Goal: Task Accomplishment & Management: Use online tool/utility

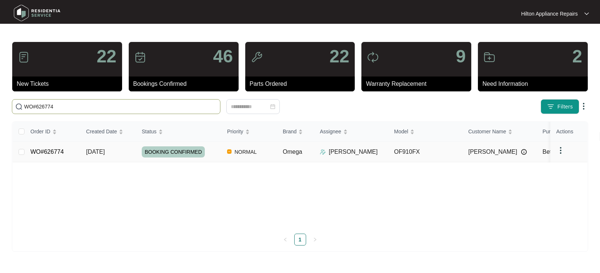
type input "WO#626774"
click at [96, 150] on span "[DATE]" at bounding box center [95, 151] width 19 height 6
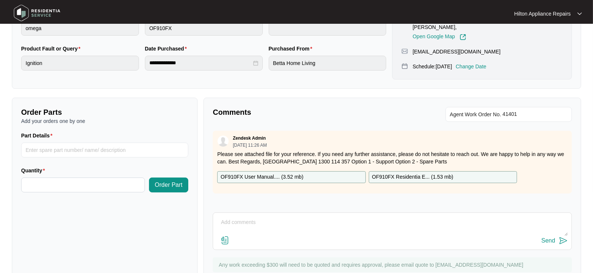
scroll to position [219, 0]
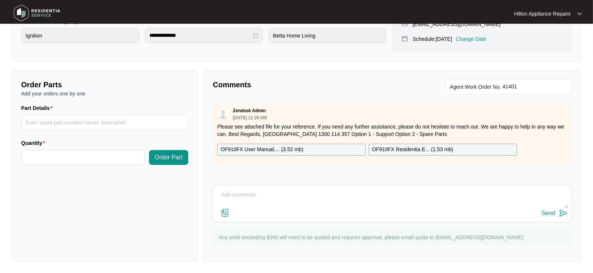
click at [225, 192] on textarea at bounding box center [392, 198] width 351 height 19
paste textarea "Start 1235 Finish 1335 Attended property for bottom right burner not sparking U…"
type textarea "Gas Tech "Start 1235 Finish 1335 Attended property for bottom right burner not …"
click at [223, 212] on img at bounding box center [225, 212] width 9 height 9
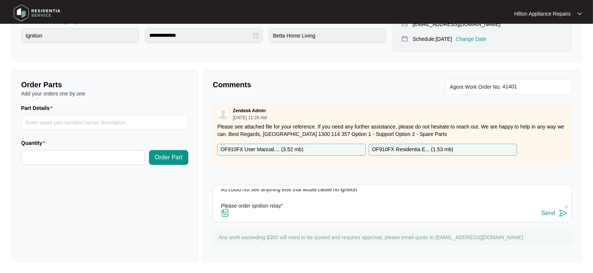
click at [0, 0] on input "file" at bounding box center [0, 0] width 0 height 0
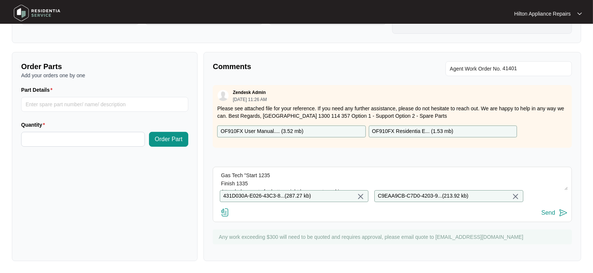
scroll to position [0, 0]
click at [547, 211] on div "Send" at bounding box center [549, 212] width 14 height 7
